Goal: Navigation & Orientation: Find specific page/section

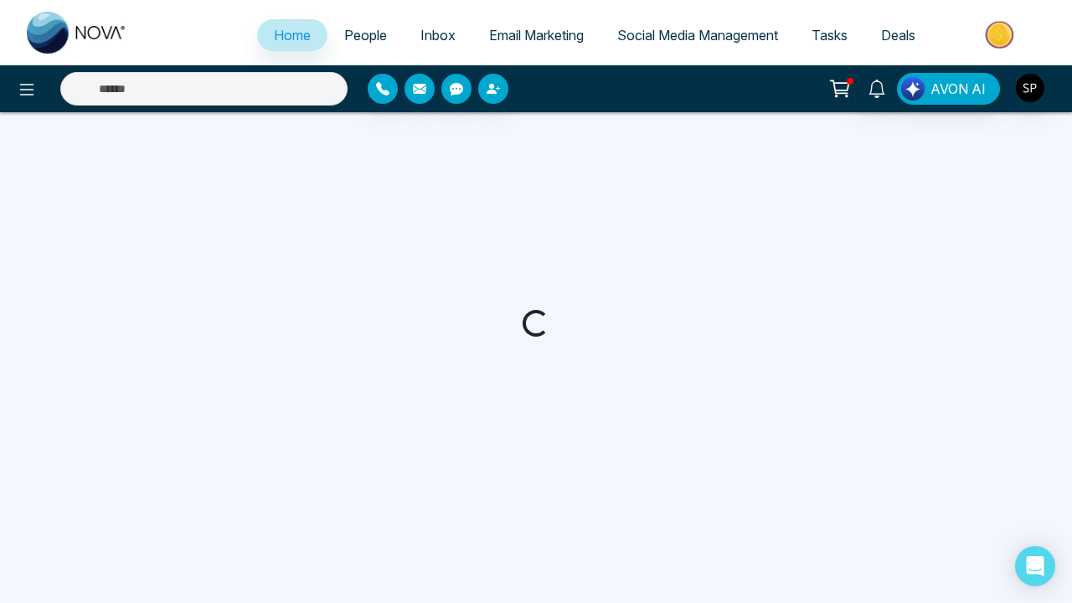
select select "*"
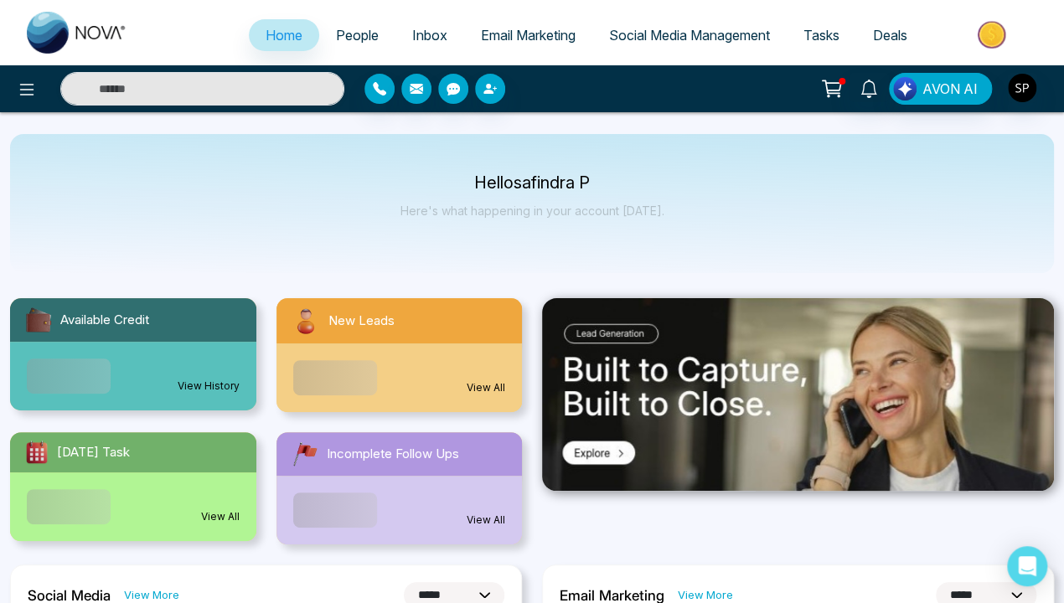
click at [797, 394] on img at bounding box center [798, 394] width 512 height 193
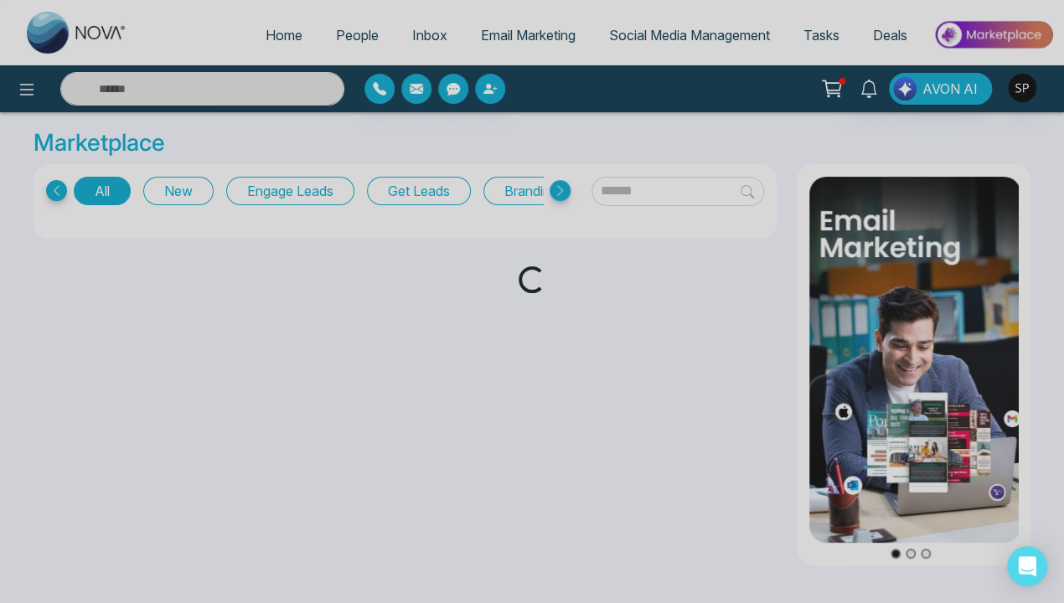
click at [56, 190] on icon at bounding box center [56, 190] width 21 height 21
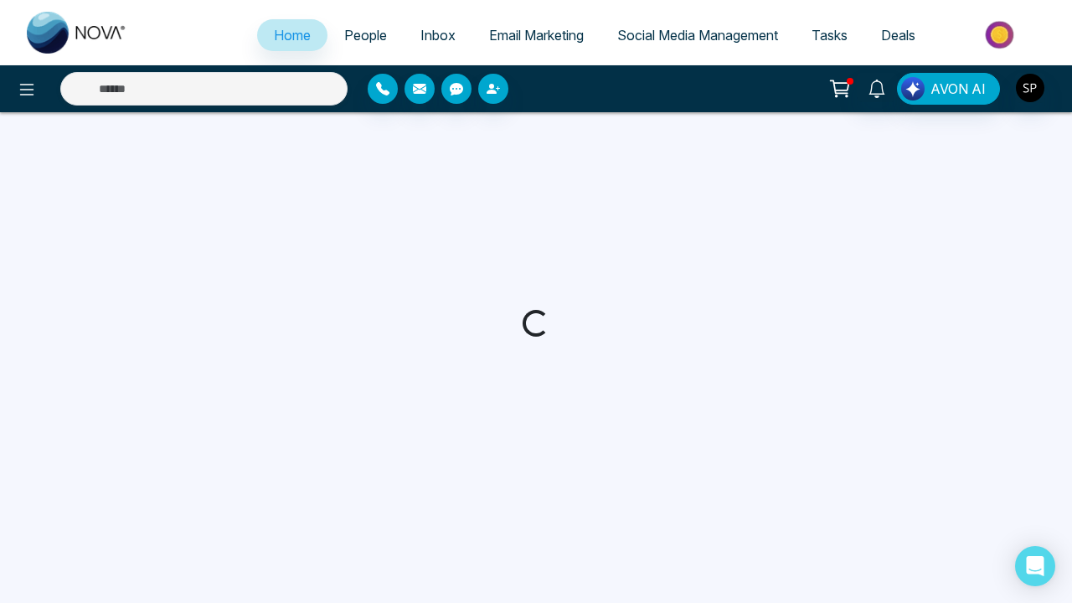
select select "*"
